Goal: Navigation & Orientation: Find specific page/section

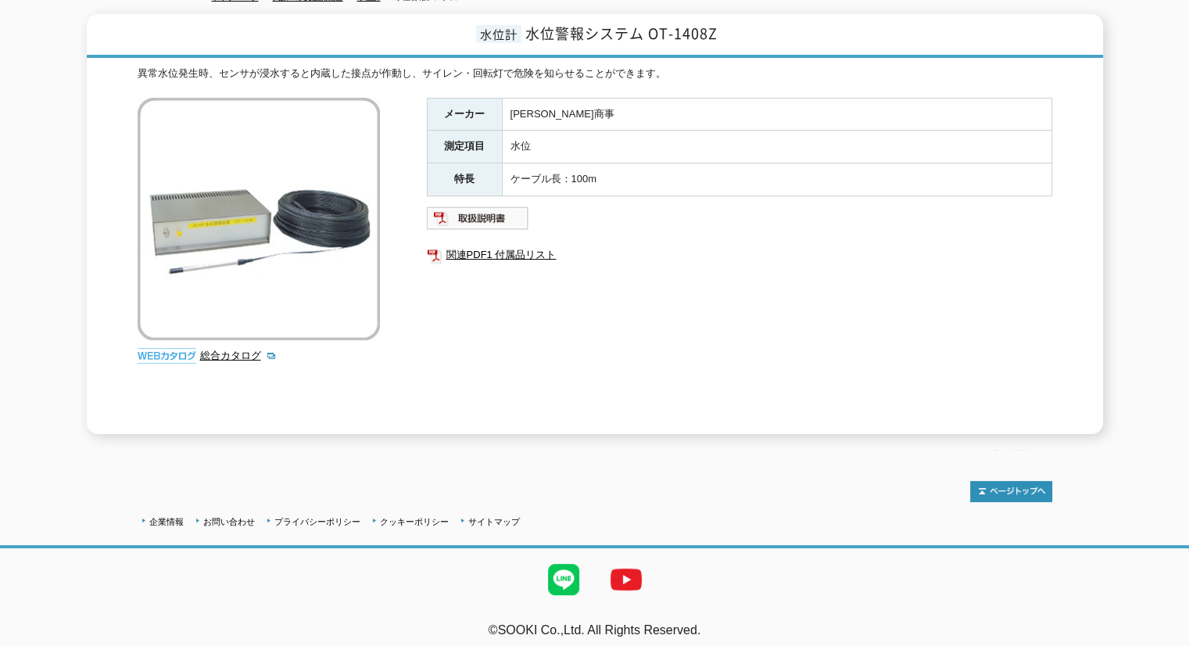
scroll to position [37, 0]
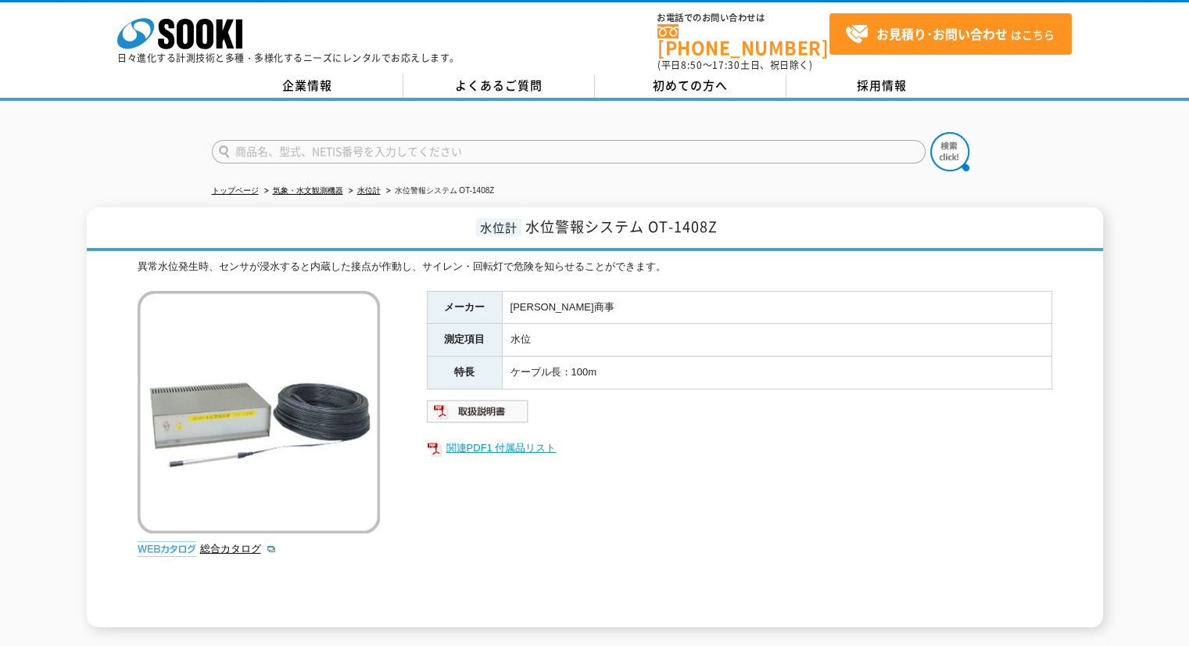
scroll to position [78, 0]
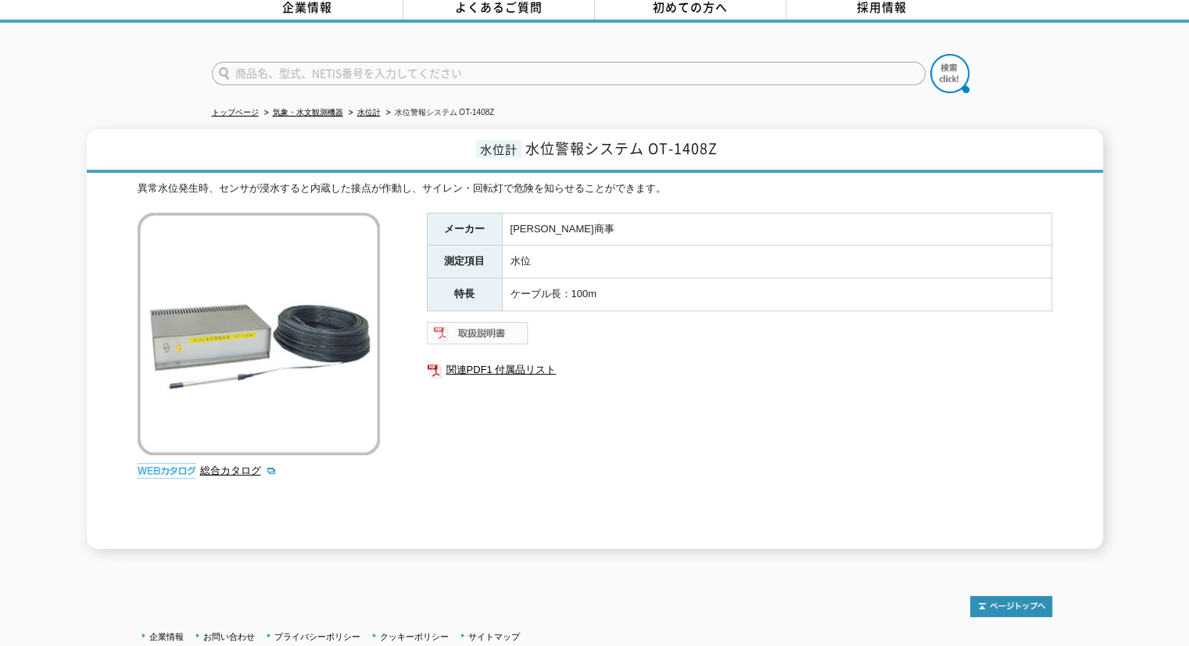
click at [480, 326] on img at bounding box center [478, 332] width 102 height 25
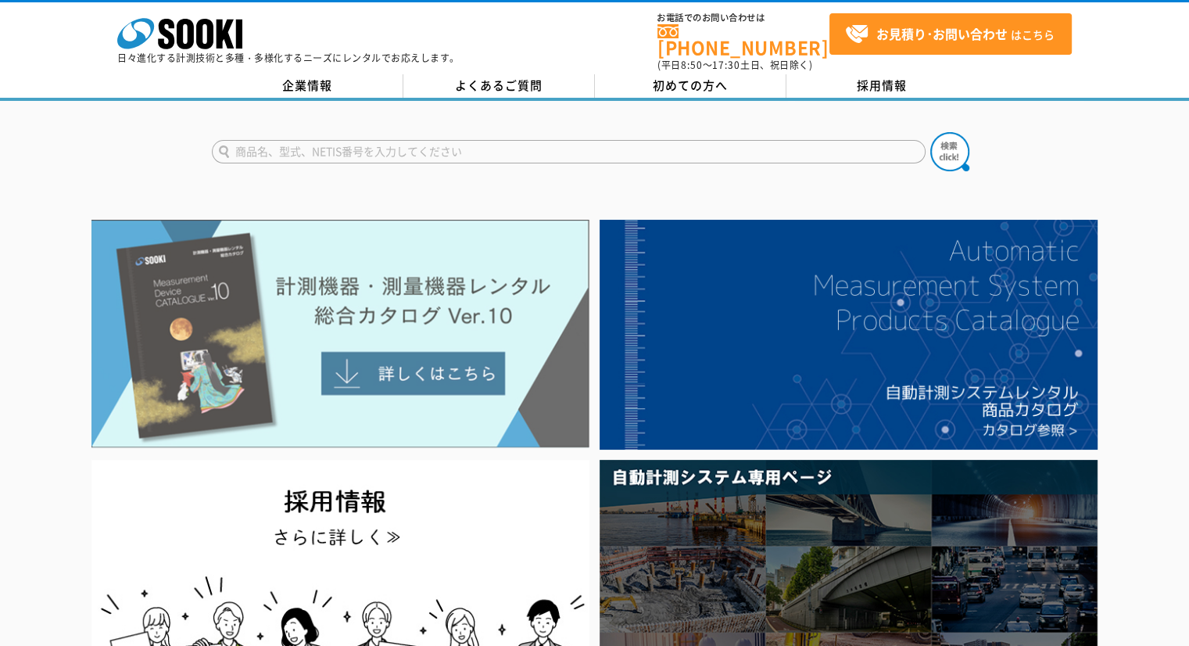
drag, startPoint x: 322, startPoint y: 251, endPoint x: 341, endPoint y: 370, distance: 120.3
click at [322, 252] on img at bounding box center [340, 334] width 498 height 228
